Goal: Information Seeking & Learning: Learn about a topic

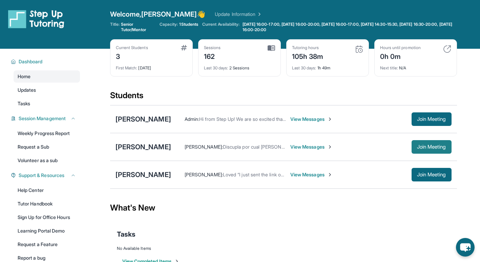
click at [417, 148] on span "Join Meeting" at bounding box center [431, 147] width 29 height 4
click at [139, 149] on div "[PERSON_NAME]" at bounding box center [143, 146] width 56 height 9
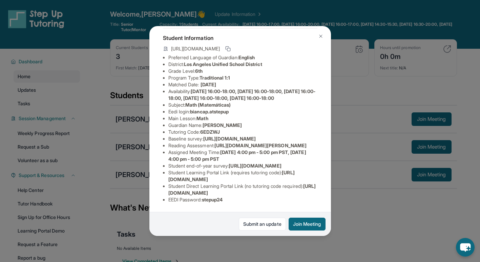
scroll to position [111, 0]
click at [320, 40] on button at bounding box center [321, 36] width 14 height 14
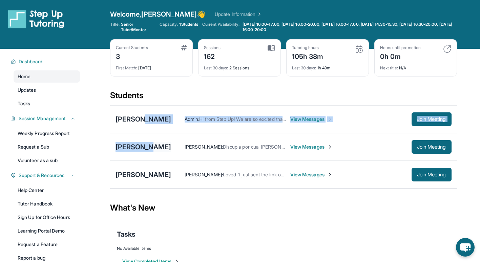
drag, startPoint x: 143, startPoint y: 109, endPoint x: 145, endPoint y: 148, distance: 38.6
click at [145, 148] on div "[PERSON_NAME] Admin : Hi from Step Up! We are so excited that you are matched w…" at bounding box center [283, 147] width 347 height 84
click at [142, 146] on div "[PERSON_NAME]" at bounding box center [143, 146] width 56 height 9
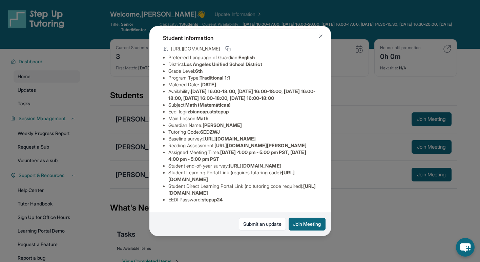
scroll to position [92, 0]
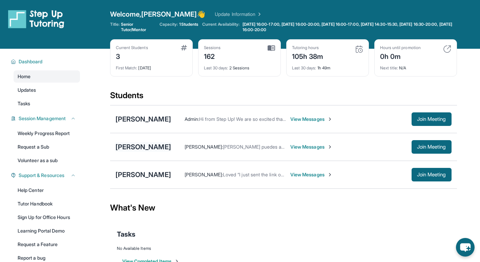
click at [135, 142] on div "[PERSON_NAME]" at bounding box center [143, 146] width 56 height 9
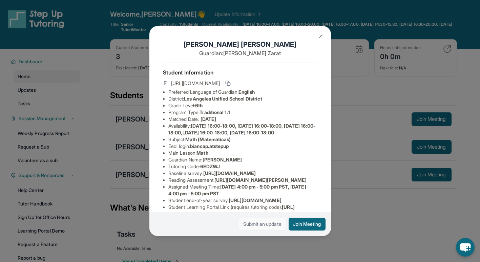
click at [270, 224] on link "Submit an update" at bounding box center [262, 224] width 47 height 13
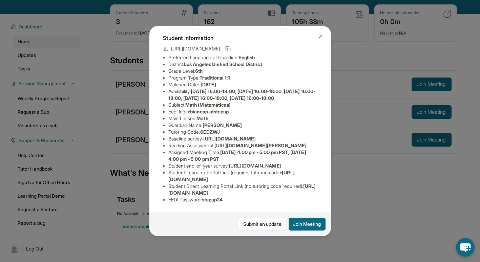
scroll to position [36, 0]
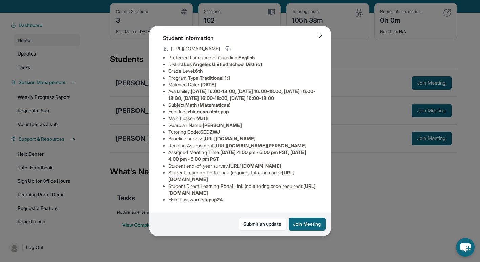
click at [318, 33] on button at bounding box center [321, 36] width 14 height 14
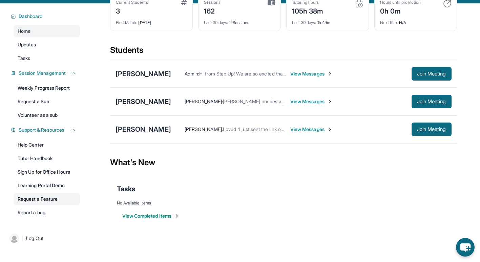
scroll to position [49, 0]
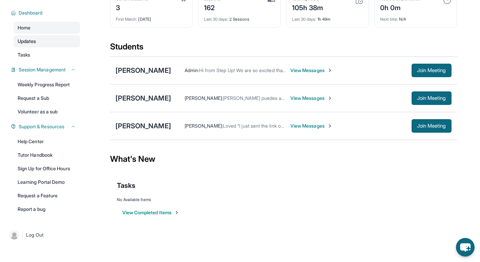
click at [50, 42] on link "Updates" at bounding box center [47, 41] width 66 height 12
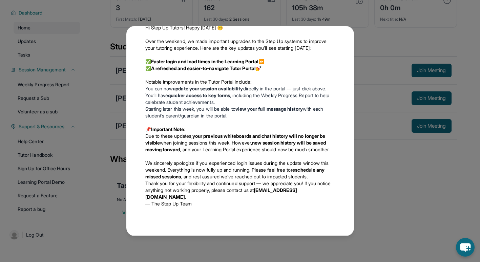
scroll to position [281, 0]
drag, startPoint x: 145, startPoint y: 198, endPoint x: 225, endPoint y: 197, distance: 80.9
click at [225, 197] on div "🚨 Tutor and Learning Portal Updates – New and Improved Functionality! 🚨 Hi Step…" at bounding box center [240, 108] width 200 height 210
copy p "tutorsupport@stepuptutoring.org ."
click at [384, 47] on div "Updates September 12th Fall 2025 Program Updates 🎉 We’ve got important news to …" at bounding box center [240, 131] width 480 height 262
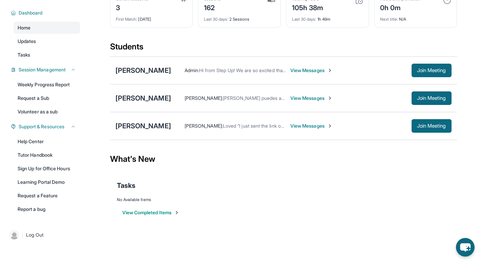
scroll to position [0, 0]
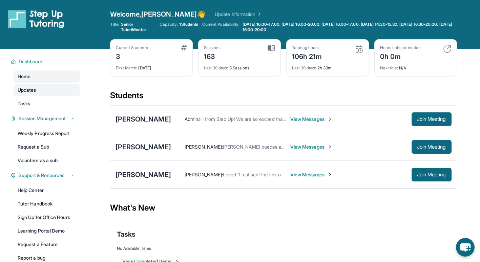
click at [61, 91] on link "Updates" at bounding box center [47, 90] width 66 height 12
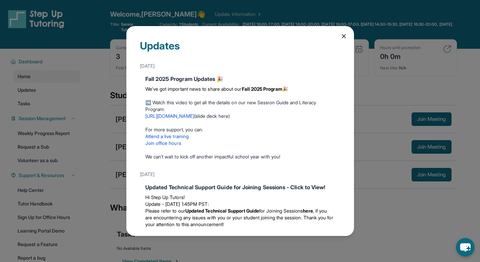
click at [340, 34] on icon at bounding box center [343, 36] width 7 height 7
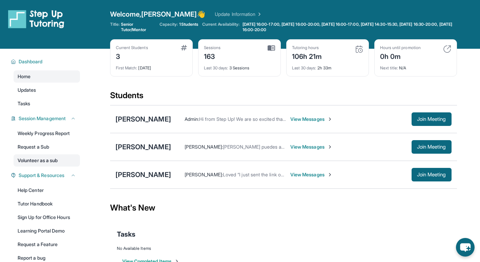
click at [62, 158] on link "Volunteer as a sub" at bounding box center [47, 160] width 66 height 12
